Goal: Information Seeking & Learning: Learn about a topic

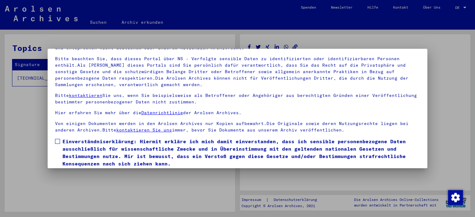
scroll to position [53, 0]
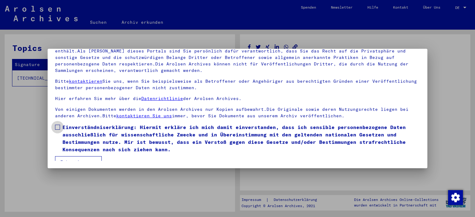
click at [55, 127] on span at bounding box center [57, 127] width 5 height 5
click at [70, 158] on button "Ich stimme zu" at bounding box center [78, 162] width 47 height 12
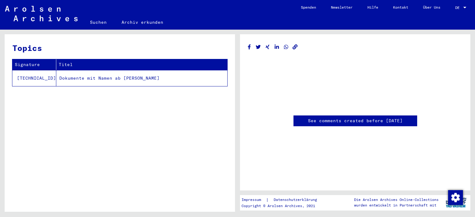
click at [123, 79] on td "Dokumente mit Namen ab [PERSON_NAME]" at bounding box center [141, 78] width 171 height 16
click at [80, 78] on td "Dokumente mit Namen ab [PERSON_NAME]" at bounding box center [141, 78] width 171 height 16
click at [30, 79] on td "[TECHNICAL_ID]" at bounding box center [34, 78] width 44 height 16
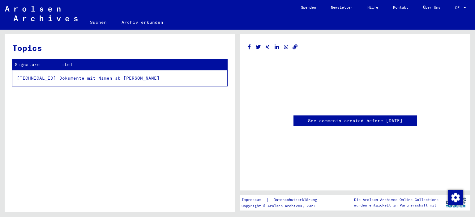
click at [100, 22] on link "Suchen" at bounding box center [99, 22] width 32 height 15
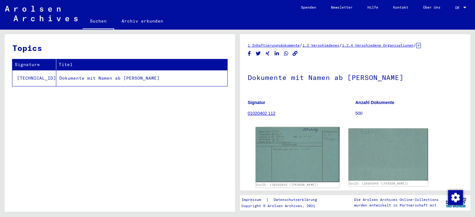
click at [290, 150] on img at bounding box center [297, 154] width 83 height 55
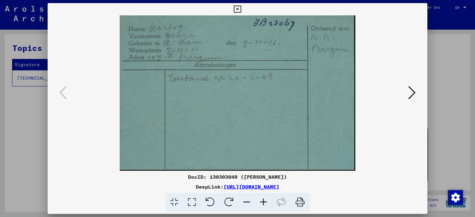
click at [241, 7] on icon at bounding box center [237, 9] width 7 height 7
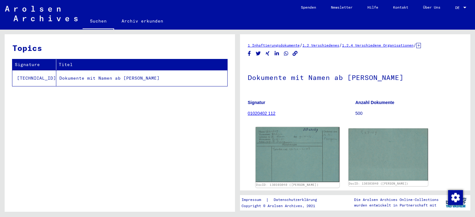
click at [313, 154] on img at bounding box center [297, 154] width 83 height 55
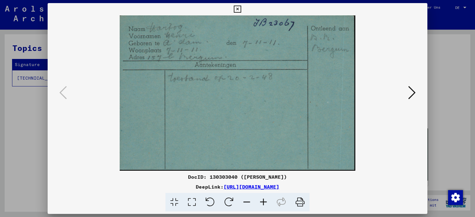
click at [241, 9] on icon at bounding box center [237, 9] width 7 height 7
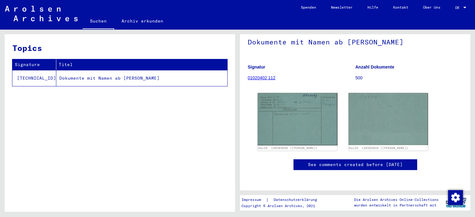
scroll to position [67, 0]
click at [347, 160] on div "See comments created before [DATE]" at bounding box center [355, 165] width 124 height 11
click at [349, 162] on link "See comments created before [DATE]" at bounding box center [355, 165] width 95 height 6
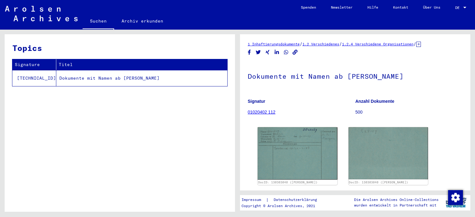
scroll to position [0, 0]
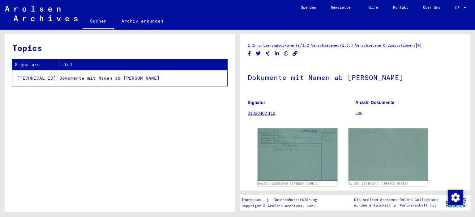
click at [421, 45] on icon at bounding box center [418, 45] width 5 height 5
